Goal: Transaction & Acquisition: Purchase product/service

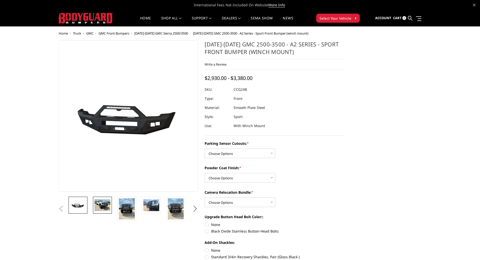
click at [99, 203] on img at bounding box center [103, 205] width 16 height 12
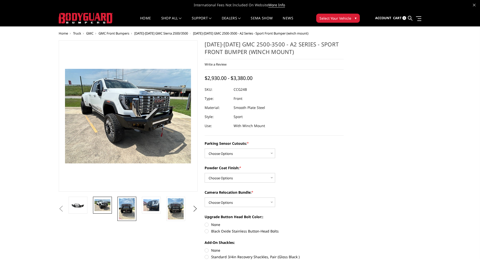
click at [131, 204] on img at bounding box center [127, 208] width 16 height 21
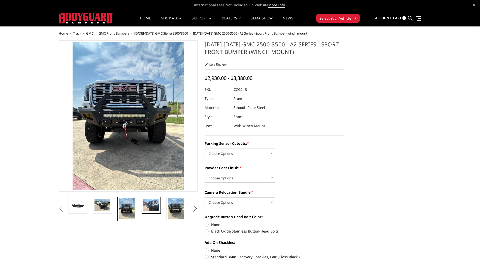
click at [145, 202] on img at bounding box center [152, 205] width 16 height 12
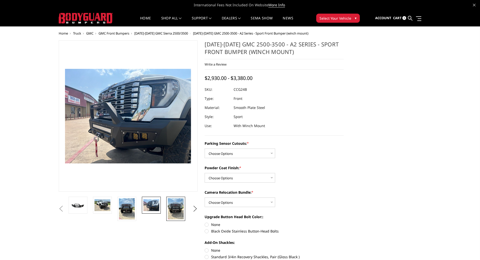
click at [169, 205] on img at bounding box center [176, 208] width 16 height 21
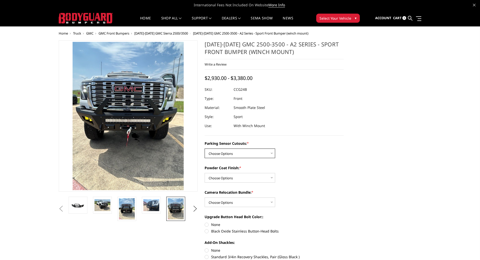
click at [216, 155] on select "Choose Options No - Without Parking Sensor Cutouts Yes - With Parking Sensor Cu…" at bounding box center [240, 154] width 71 height 10
select select "2151"
click at [205, 149] on select "Choose Options No - Without Parking Sensor Cutouts Yes - With Parking Sensor Cu…" at bounding box center [240, 154] width 71 height 10
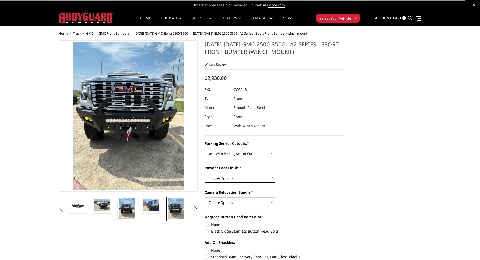
click at [244, 180] on select "Choose Options Bare Metal Textured Black Powder Coat" at bounding box center [240, 178] width 71 height 10
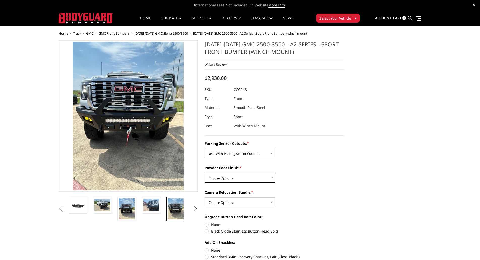
select select "2153"
click at [205, 173] on select "Choose Options Bare Metal Textured Black Powder Coat" at bounding box center [240, 178] width 71 height 10
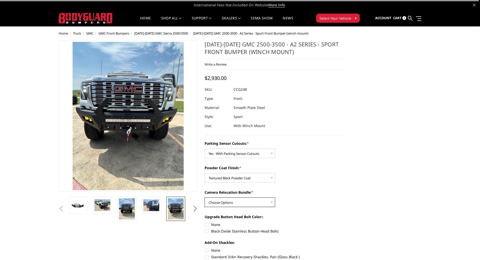
click at [250, 200] on select "Choose Options WITH Camera Relocation Bundle WITHOUT Camera Relocation Bundle" at bounding box center [240, 202] width 71 height 10
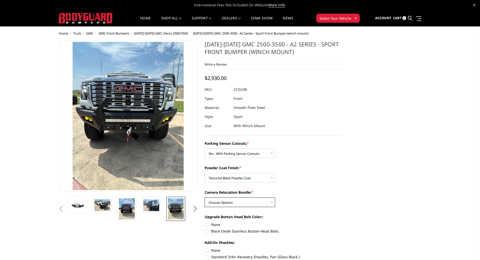
select select "2154"
click at [205, 197] on select "Choose Options WITH Camera Relocation Bundle WITHOUT Camera Relocation Bundle" at bounding box center [240, 202] width 71 height 10
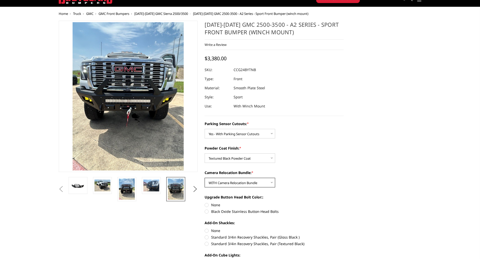
scroll to position [25, 0]
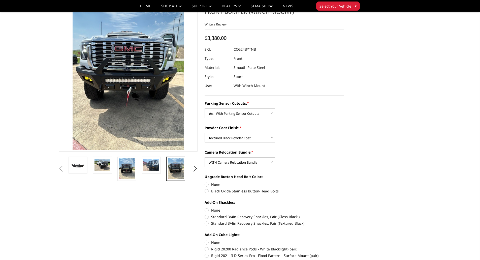
click at [208, 184] on label "None" at bounding box center [274, 184] width 139 height 5
click at [205, 182] on input "None" at bounding box center [205, 182] width 0 height 0
radio input "true"
click at [209, 211] on label "None" at bounding box center [274, 210] width 139 height 5
click at [205, 208] on input "None" at bounding box center [205, 208] width 0 height 0
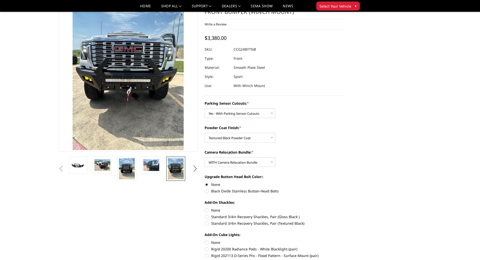
radio input "true"
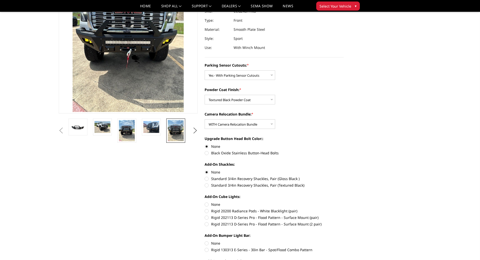
scroll to position [76, 0]
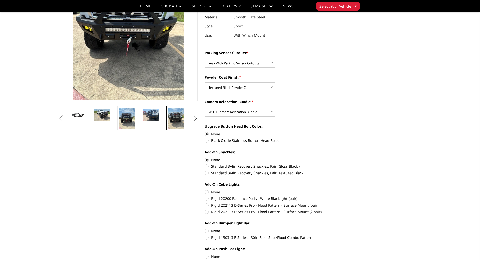
click at [209, 199] on label "Rigid 20200 Radiance Pods - White Blacklight (pair)" at bounding box center [274, 198] width 139 height 5
click at [344, 190] on input "Rigid 20200 Radiance Pods - White Blacklight (pair)" at bounding box center [344, 189] width 0 height 0
radio input "true"
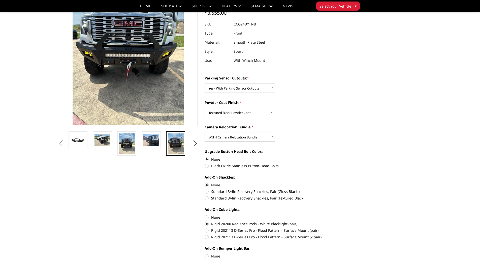
scroll to position [101, 0]
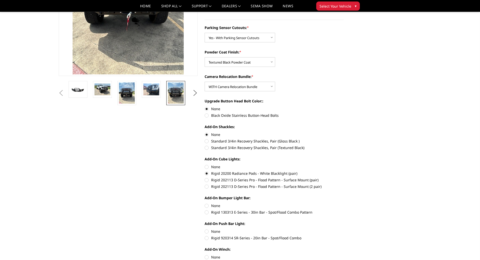
click at [206, 212] on label "Rigid 130313 E-Series - 30in Bar - Spot/Flood Combo Pattern" at bounding box center [274, 212] width 139 height 5
click at [344, 203] on input "Rigid 130313 E-Series - 30in Bar - Spot/Flood Combo Pattern" at bounding box center [344, 203] width 0 height 0
radio input "true"
click at [206, 239] on label "Rigid 920314 SR-Series - 20in Bar - Spot/Flood Combo" at bounding box center [274, 237] width 139 height 5
click at [344, 229] on input "Rigid 920314 SR-Series - 20in Bar - Spot/Flood Combo" at bounding box center [344, 229] width 0 height 0
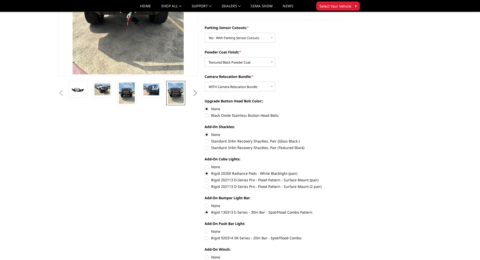
radio input "true"
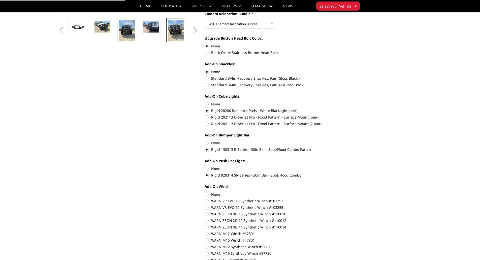
scroll to position [177, 0]
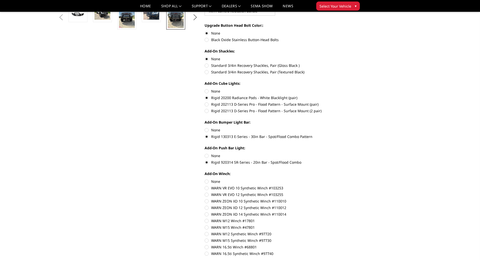
click at [207, 196] on label "WARN VR EVO 12 Synthetic Winch #103255" at bounding box center [274, 194] width 139 height 5
click at [344, 186] on input "WARN VR EVO 12 Synthetic Winch #103255" at bounding box center [344, 185] width 0 height 0
radio input "true"
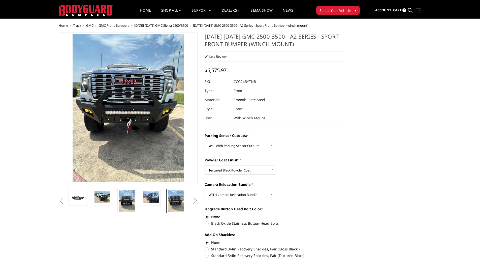
scroll to position [0, 0]
